Goal: Transaction & Acquisition: Purchase product/service

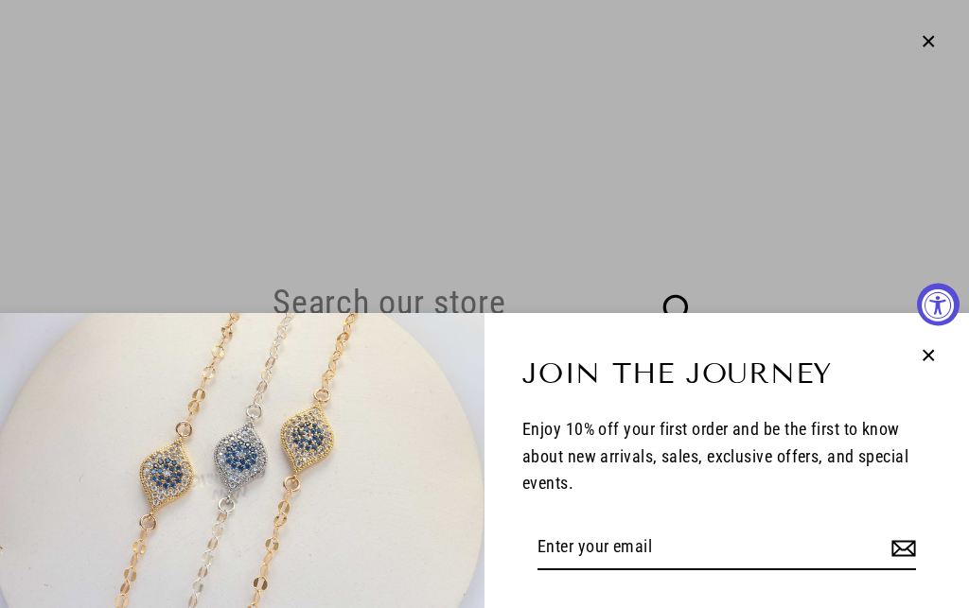
click at [931, 351] on icon "button" at bounding box center [929, 355] width 10 height 10
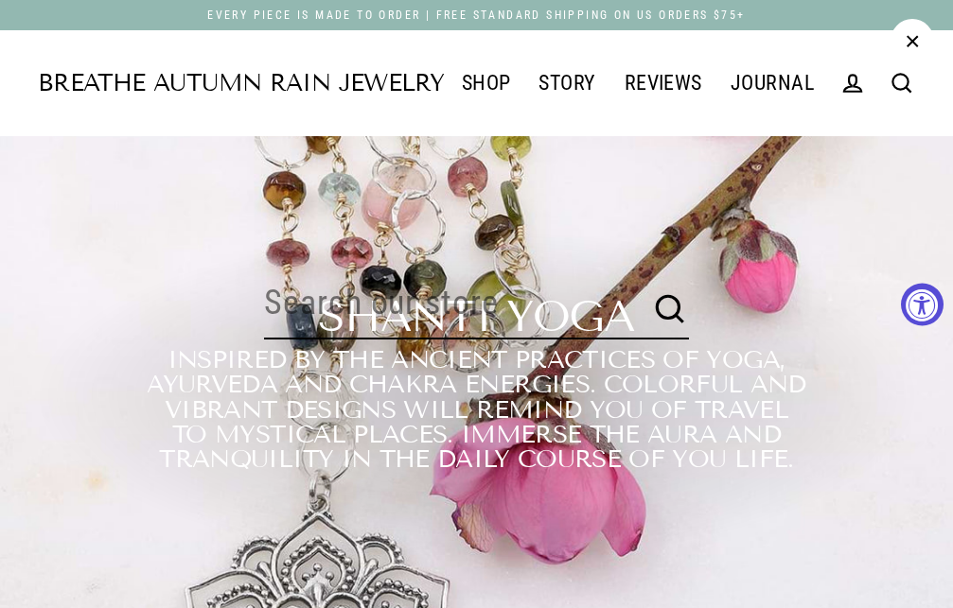
click at [354, 326] on input "Search our store" at bounding box center [455, 304] width 382 height 70
type input "pearl necklace"
click at [651, 291] on button "Search" at bounding box center [670, 310] width 38 height 38
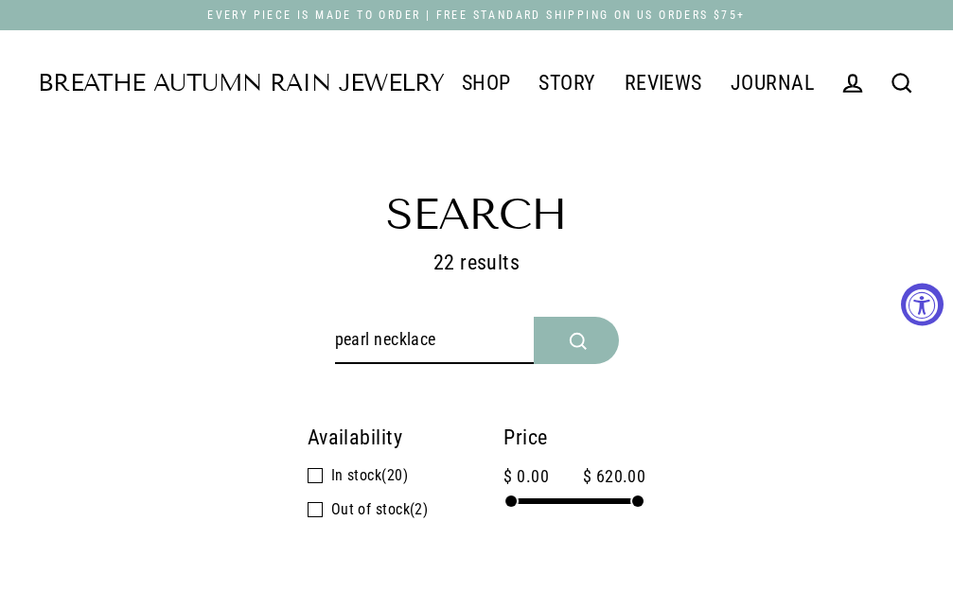
click at [573, 335] on icon "submit" at bounding box center [579, 342] width 16 height 16
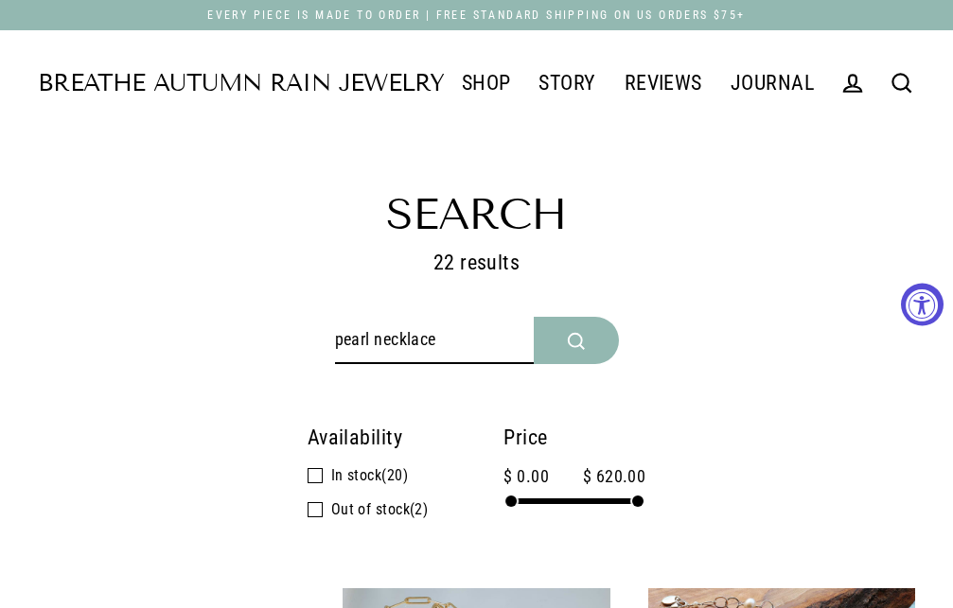
click at [371, 337] on input "pearl necklace" at bounding box center [434, 340] width 199 height 47
type input "[PERSON_NAME] necklace"
click at [534, 317] on button "Search" at bounding box center [576, 340] width 85 height 47
